Goal: Transaction & Acquisition: Purchase product/service

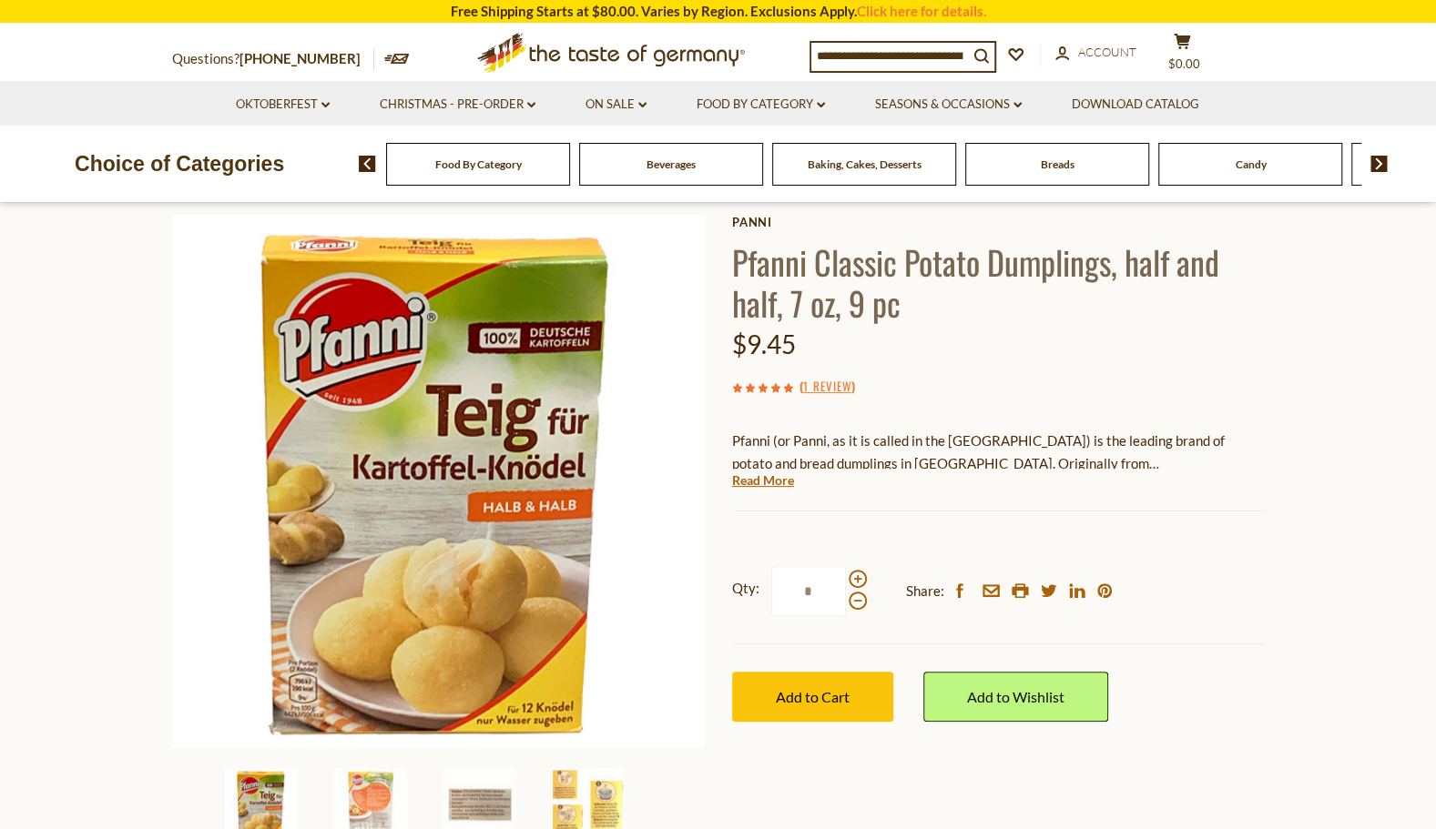
scroll to position [91, 0]
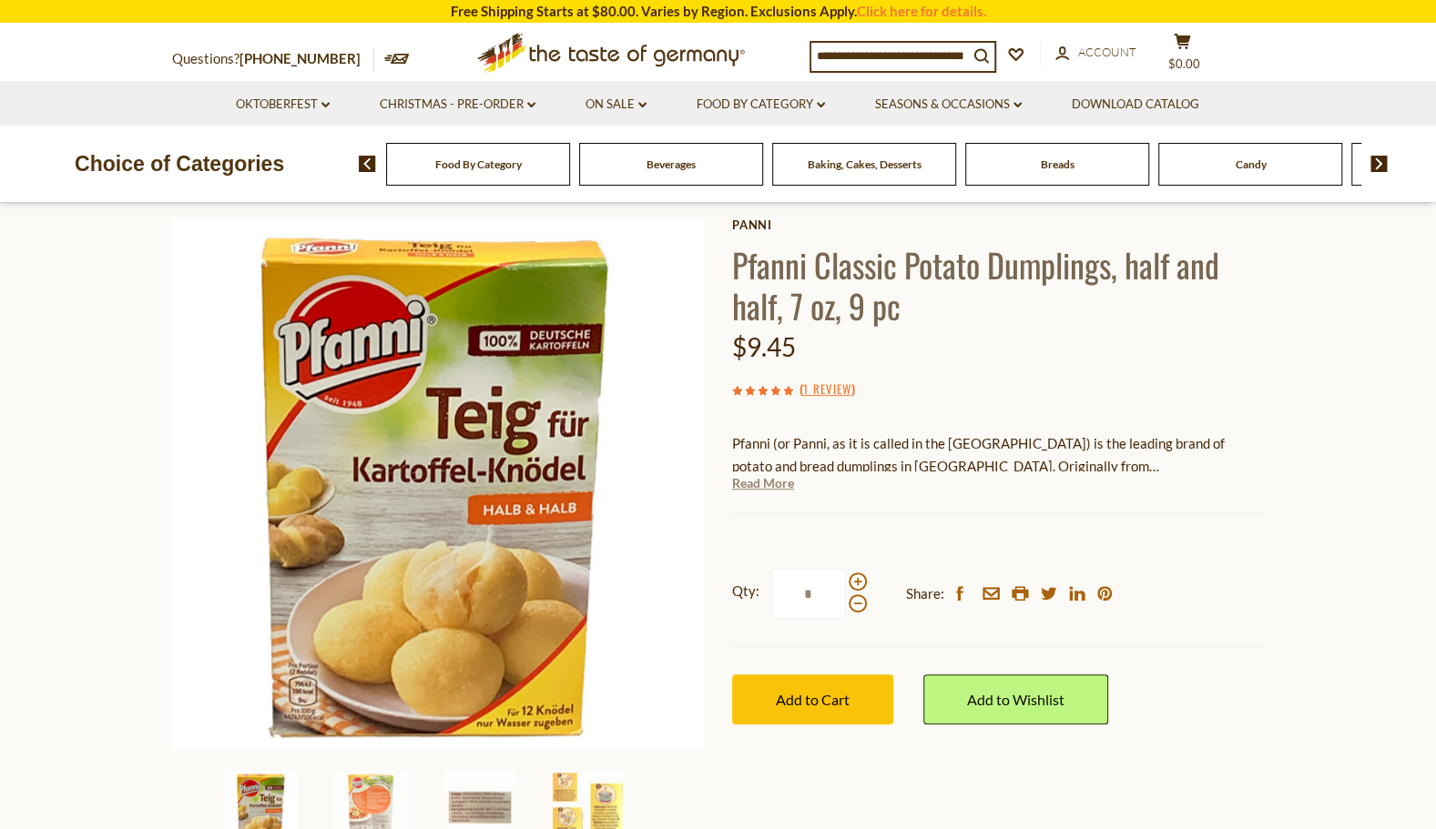
click at [758, 483] on link "Read More" at bounding box center [763, 483] width 62 height 18
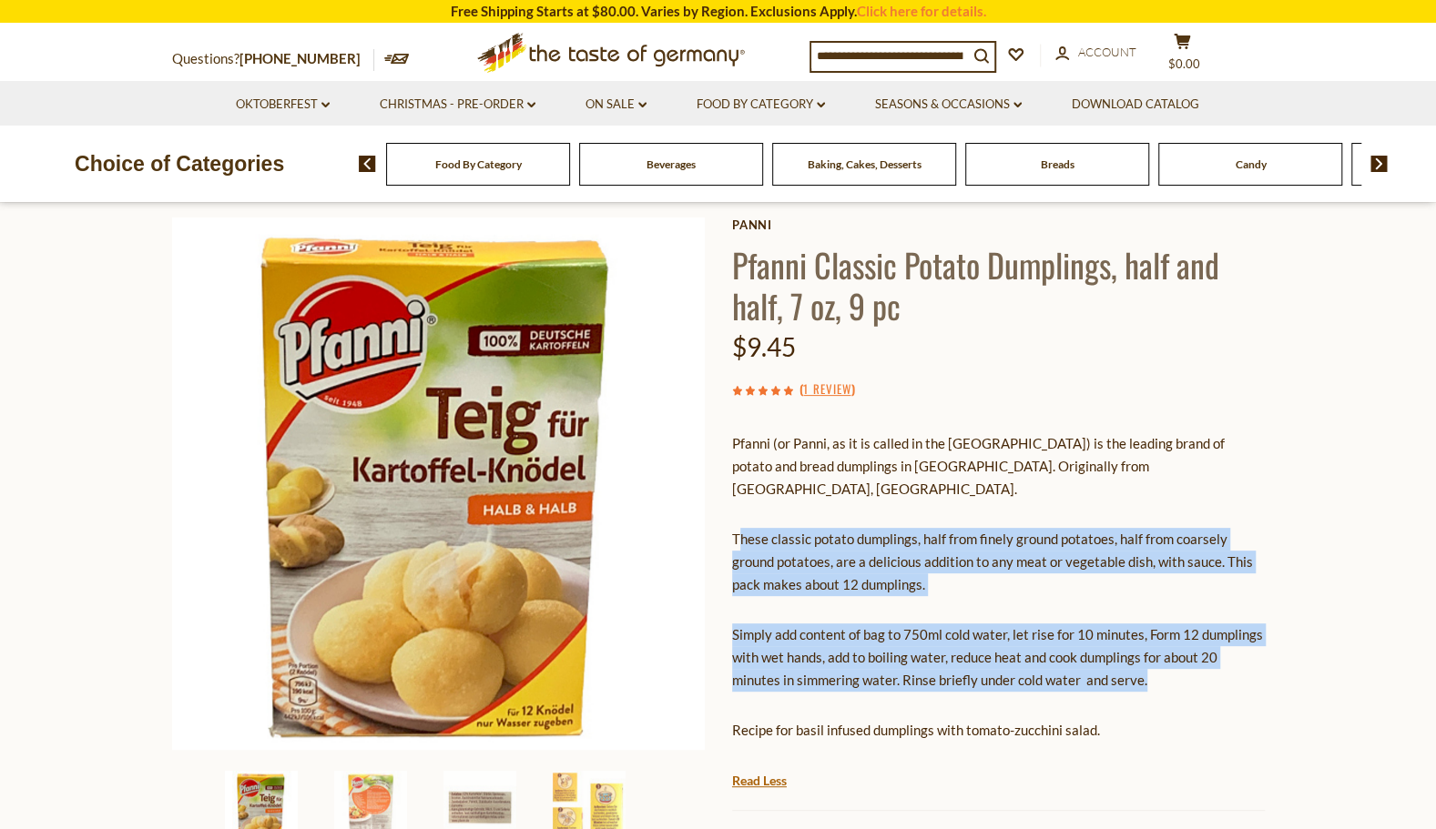
drag, startPoint x: 737, startPoint y: 517, endPoint x: 1208, endPoint y: 652, distance: 489.6
click at [1208, 652] on div "Pfanni (or Panni, as it is called in the [GEOGRAPHIC_DATA]) is the leading bran…" at bounding box center [998, 594] width 533 height 351
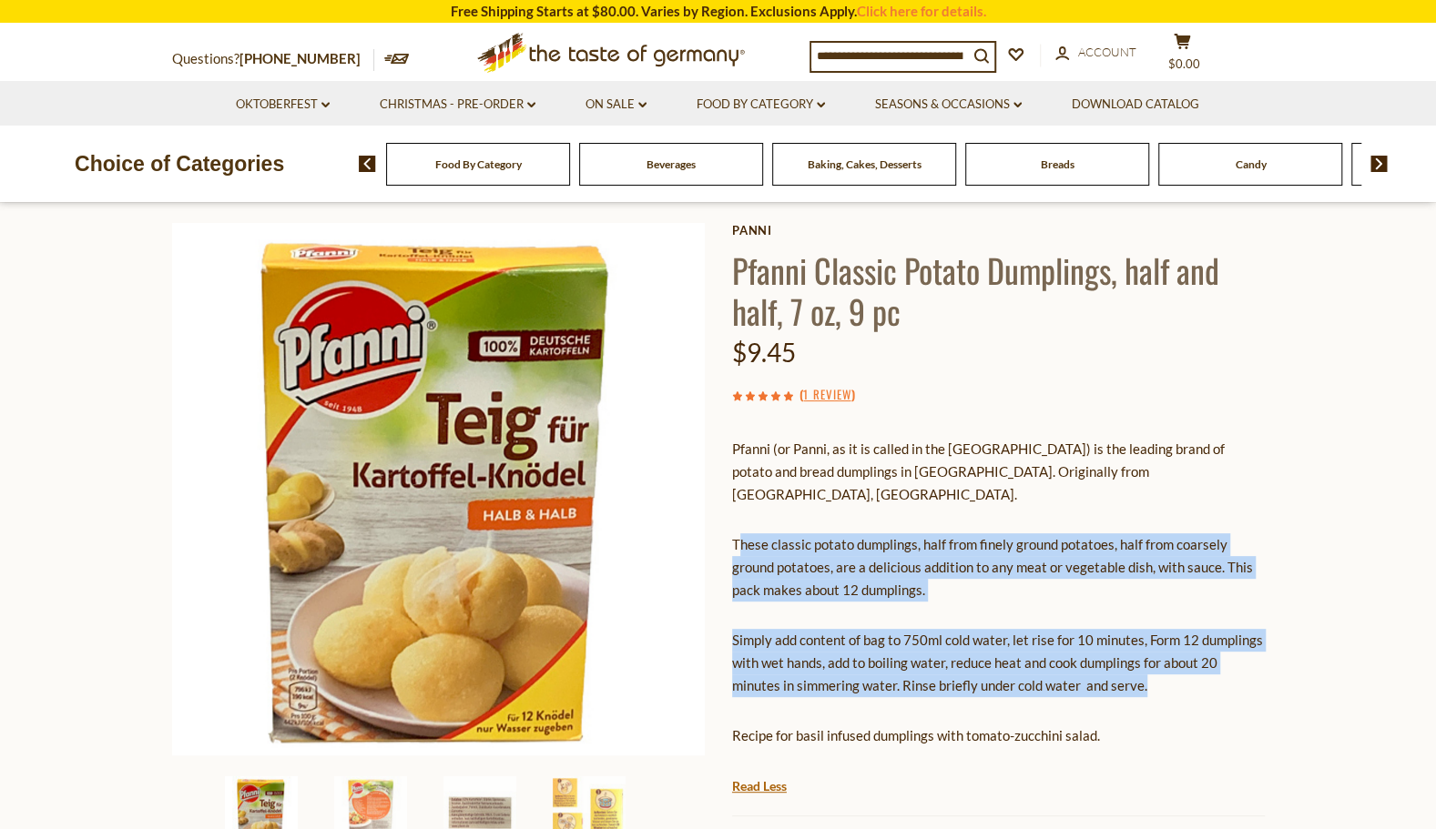
scroll to position [0, 0]
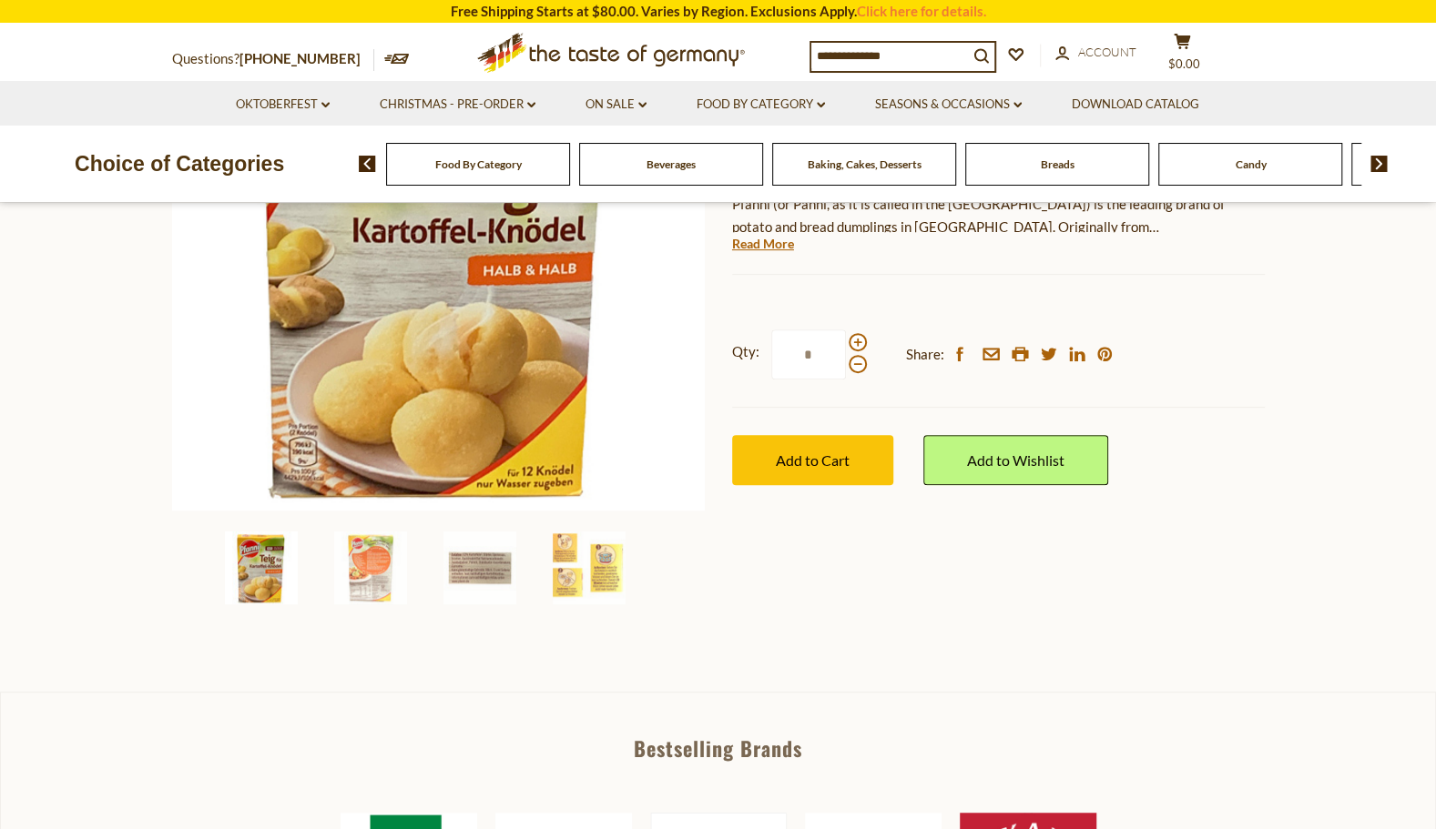
scroll to position [364, 0]
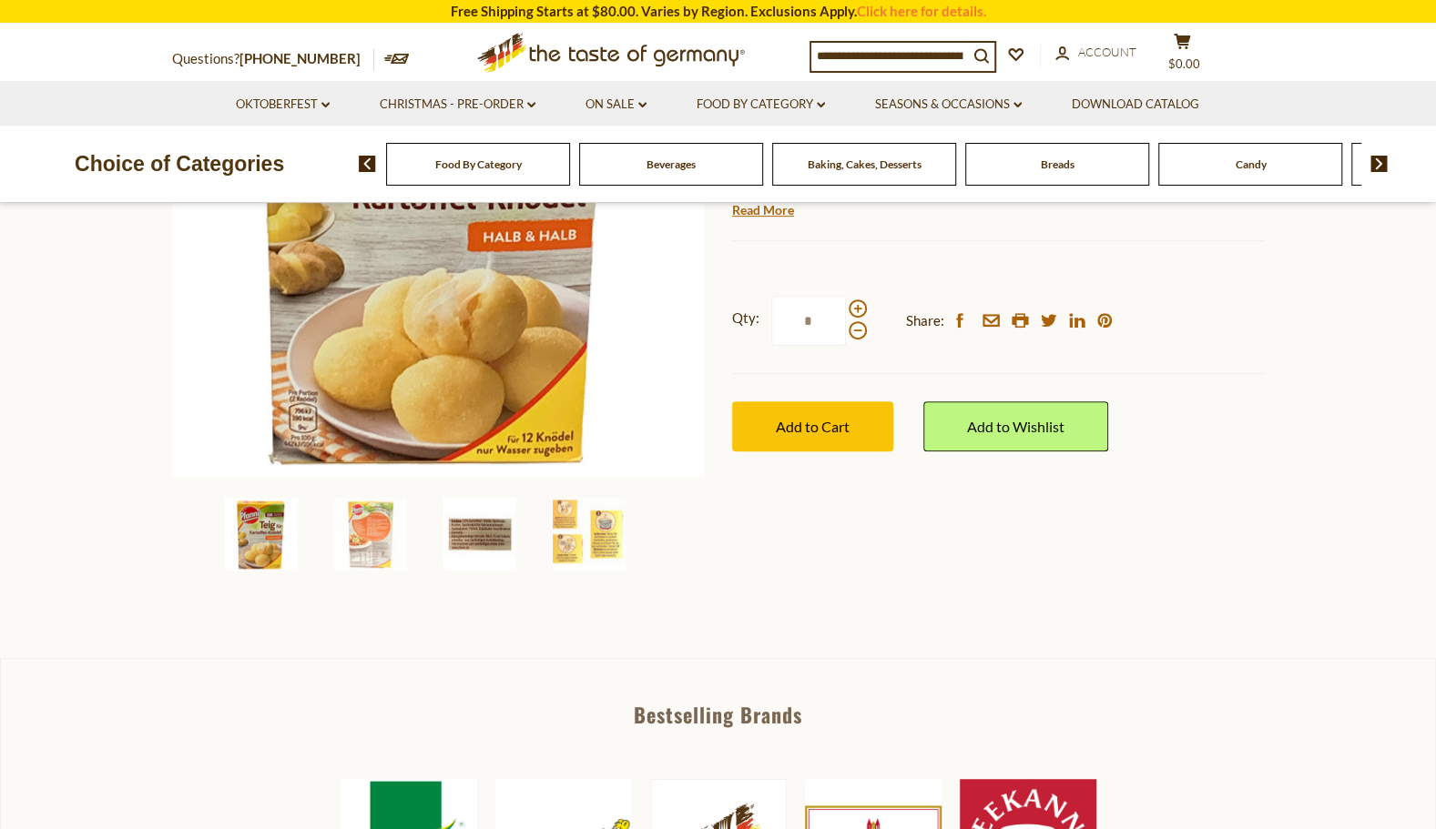
click at [479, 523] on img at bounding box center [479, 534] width 73 height 73
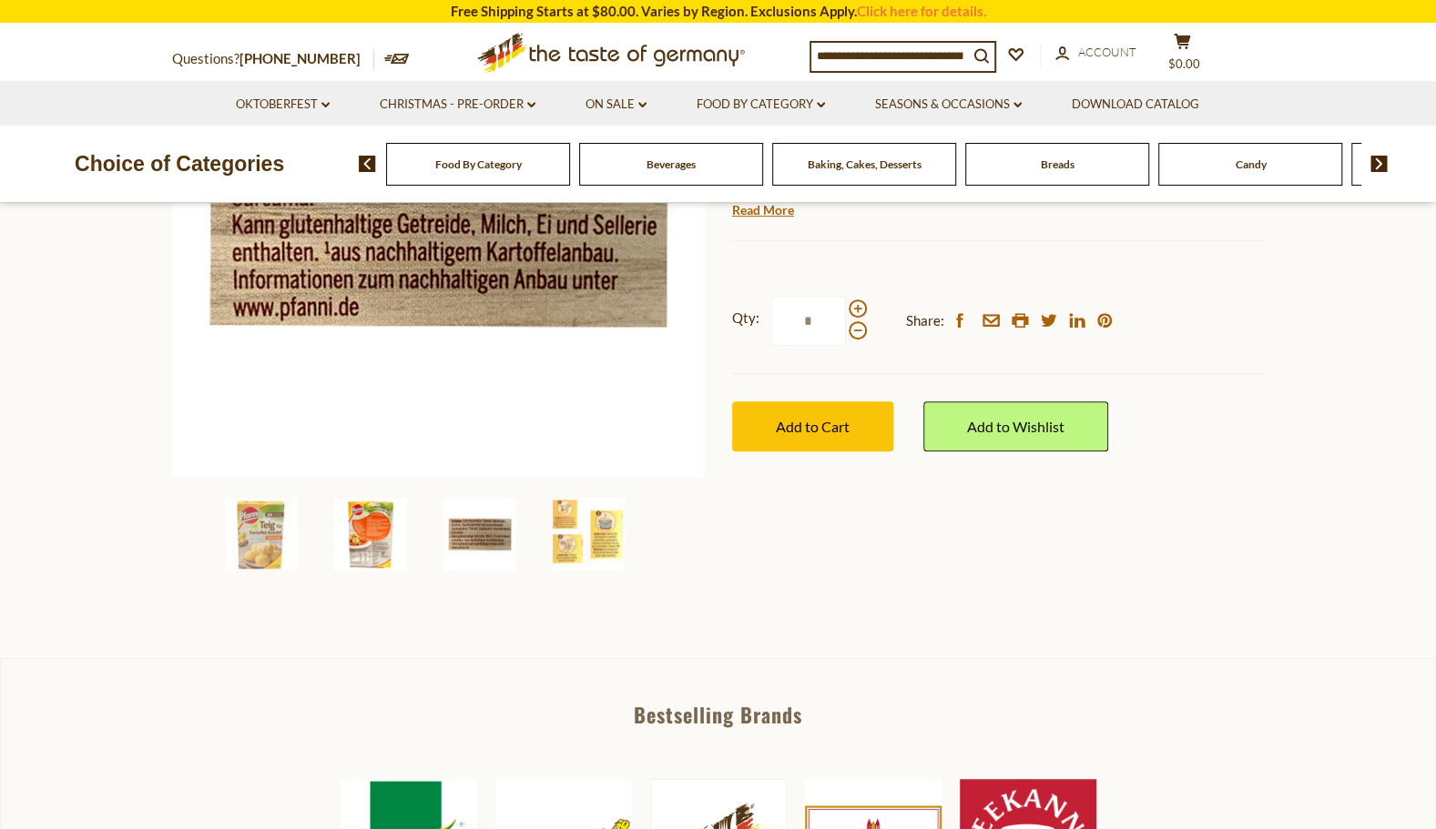
click at [366, 541] on img at bounding box center [370, 534] width 73 height 73
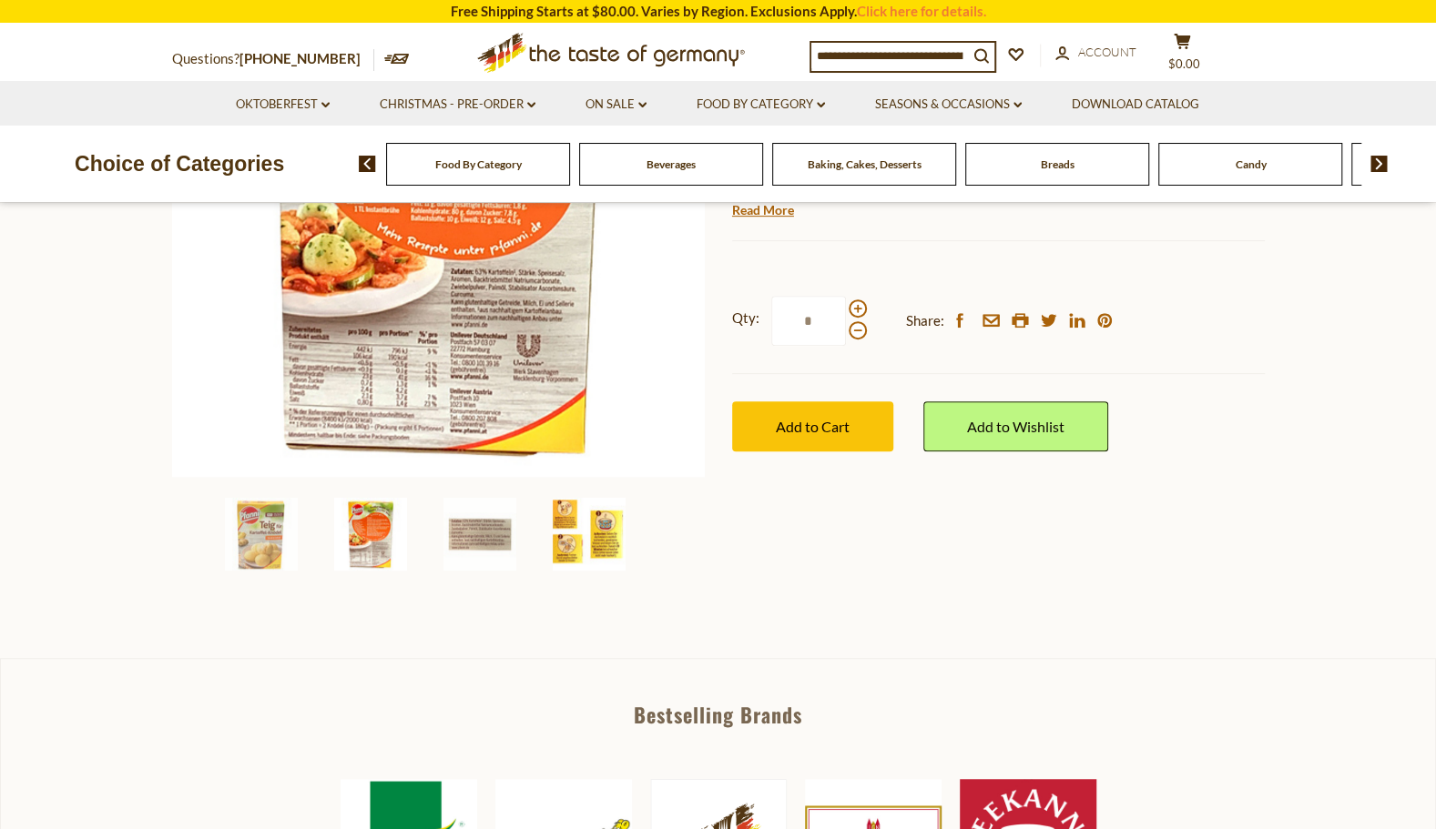
click at [574, 536] on img at bounding box center [589, 534] width 73 height 73
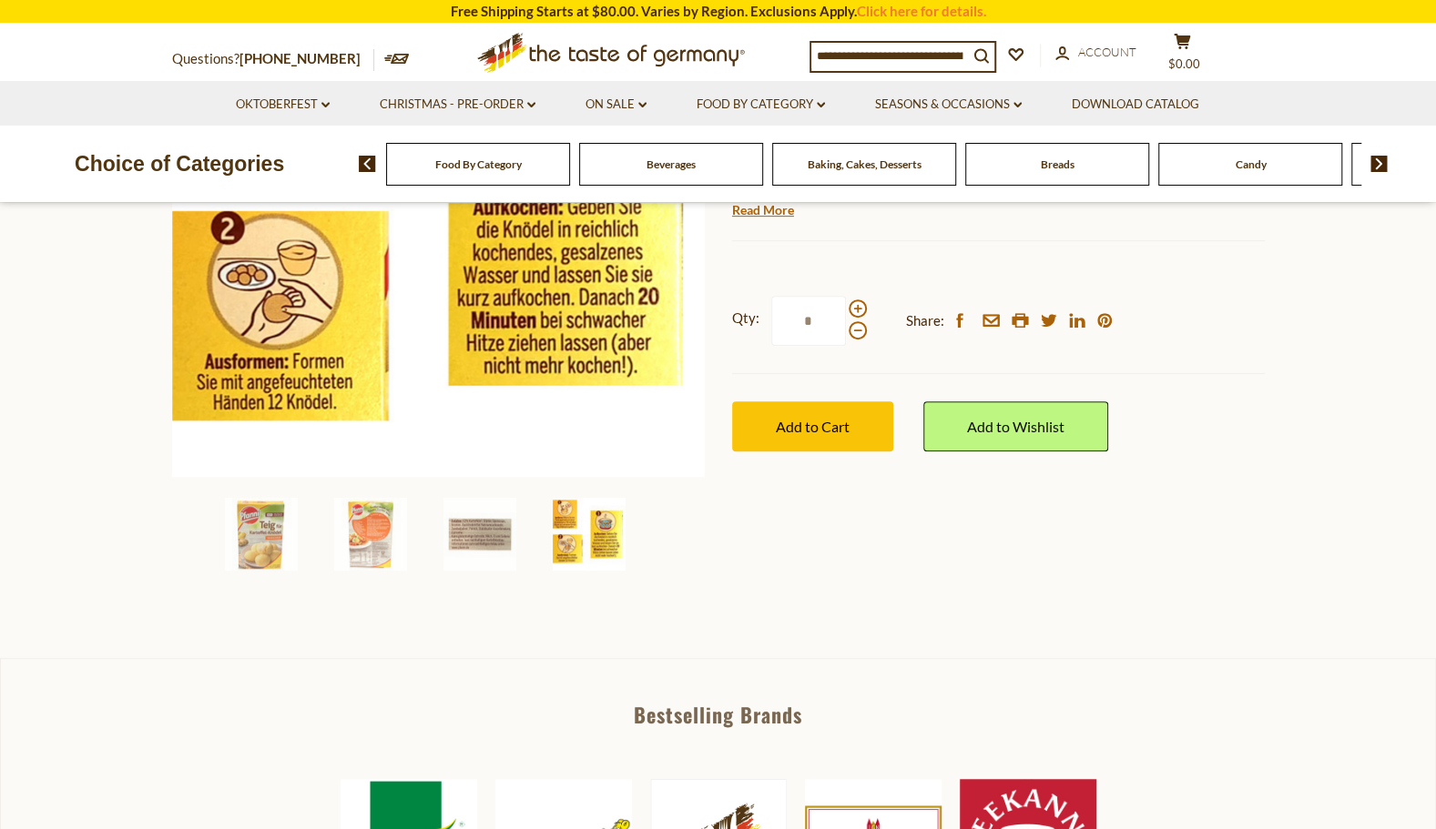
click at [564, 504] on img at bounding box center [589, 534] width 73 height 73
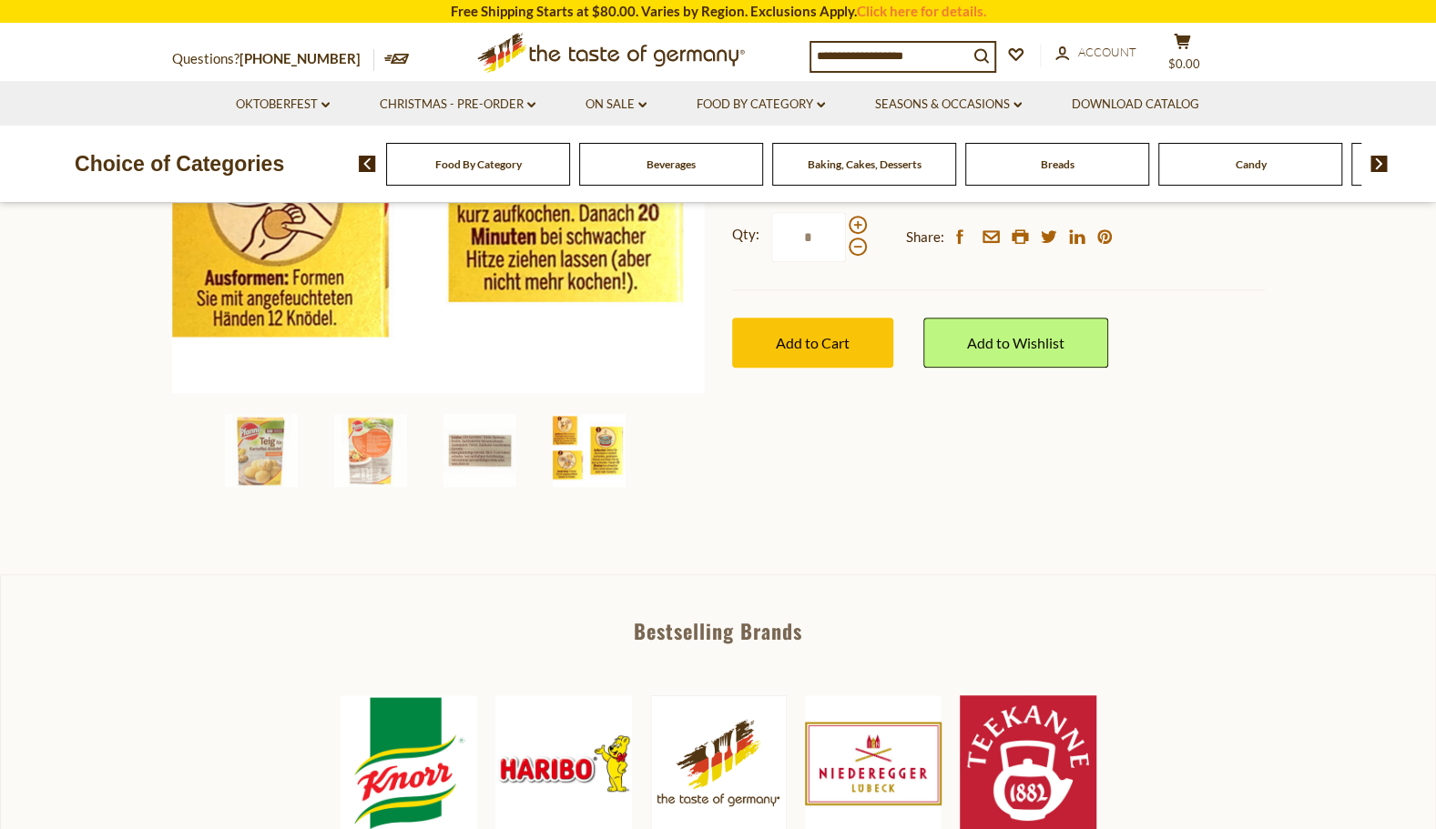
scroll to position [455, 0]
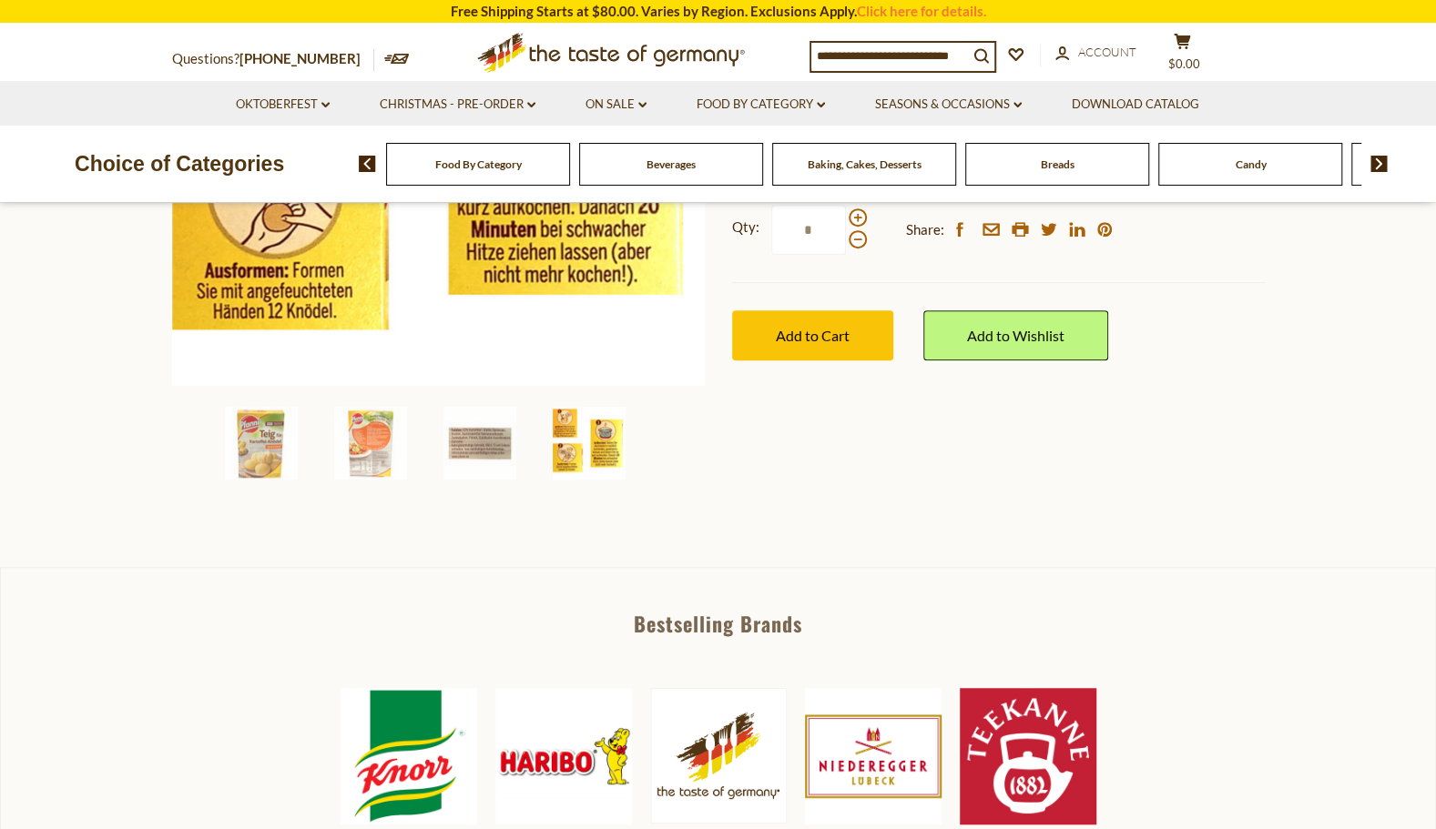
click at [566, 423] on img at bounding box center [589, 443] width 73 height 73
click at [599, 440] on img at bounding box center [589, 443] width 73 height 73
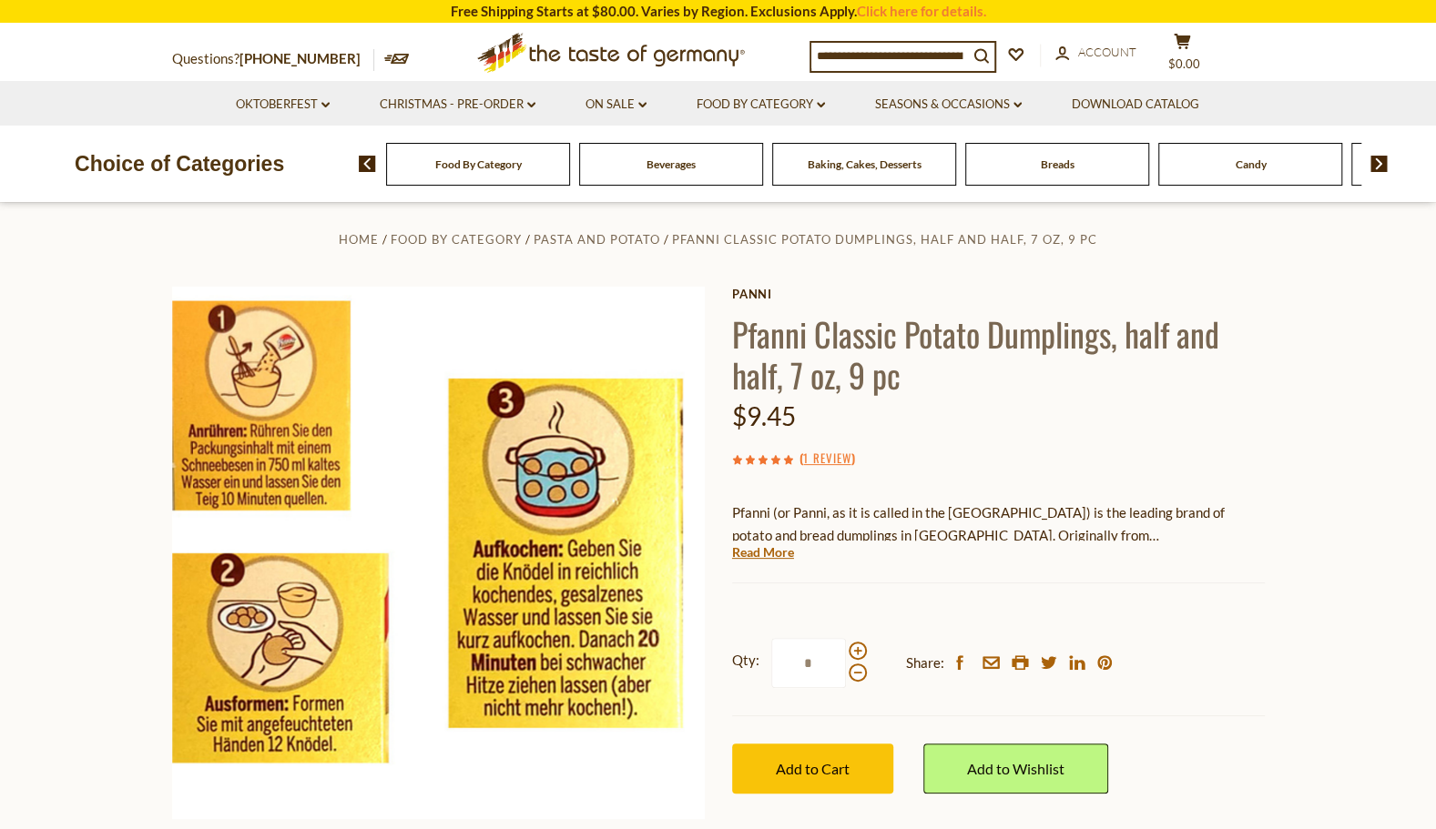
scroll to position [0, 0]
